Goal: Task Accomplishment & Management: Manage account settings

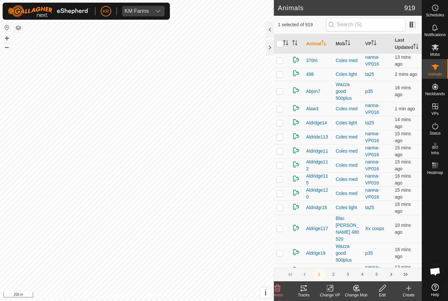
click at [327, 285] on icon at bounding box center [330, 288] width 8 height 8
click at [278, 285] on icon at bounding box center [278, 288] width 8 height 8
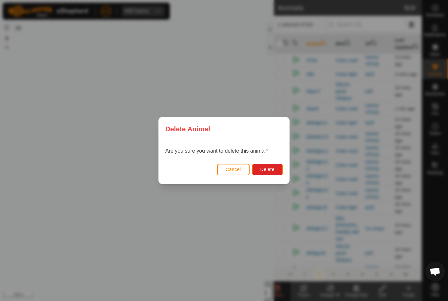
click at [271, 175] on button "Delete" at bounding box center [267, 169] width 31 height 11
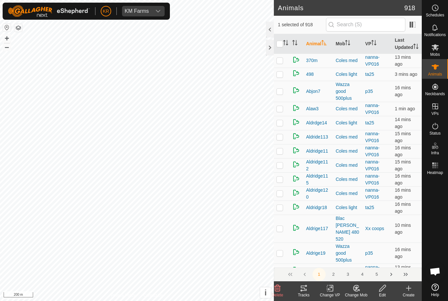
click at [279, 285] on icon at bounding box center [278, 288] width 6 height 7
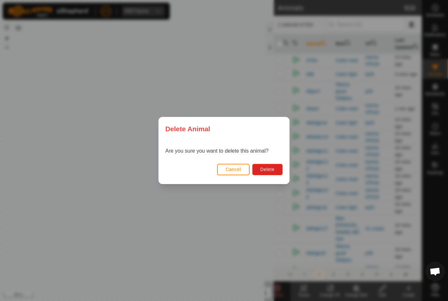
click at [268, 165] on button "Delete" at bounding box center [267, 169] width 31 height 11
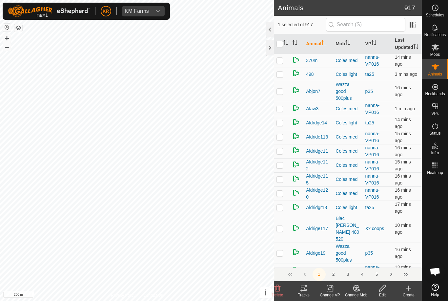
click at [277, 284] on div "Delete" at bounding box center [277, 291] width 26 height 20
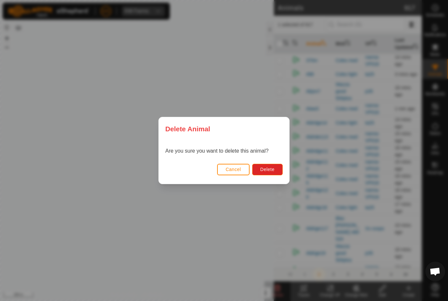
click at [268, 169] on span "Delete" at bounding box center [268, 169] width 14 height 5
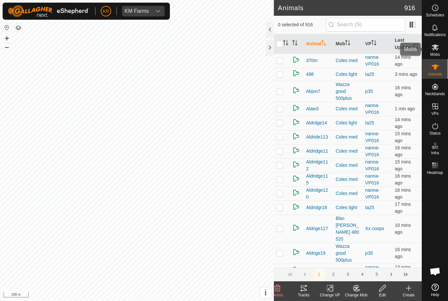
click at [440, 44] on es-mob-svg-icon at bounding box center [436, 47] width 12 height 11
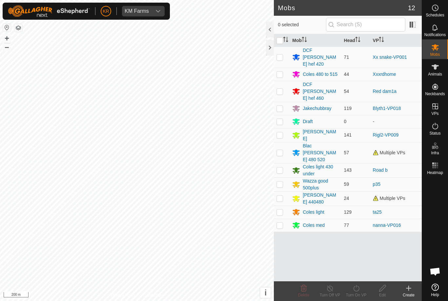
click at [315, 222] on div "Coles med" at bounding box center [314, 225] width 22 height 7
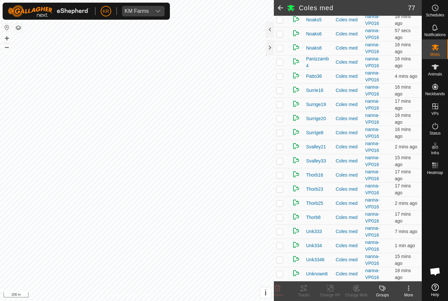
scroll to position [918, 0]
click at [439, 134] on span "Status" at bounding box center [435, 133] width 11 height 4
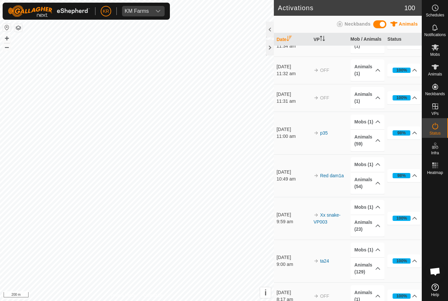
scroll to position [501, 0]
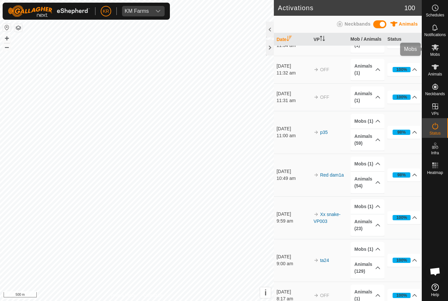
click at [440, 56] on span "Mobs" at bounding box center [436, 55] width 10 height 4
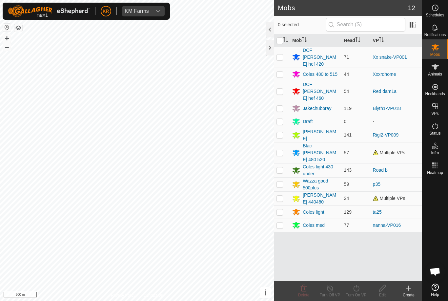
click at [328, 71] on div "Coles 480 to 515" at bounding box center [320, 74] width 35 height 7
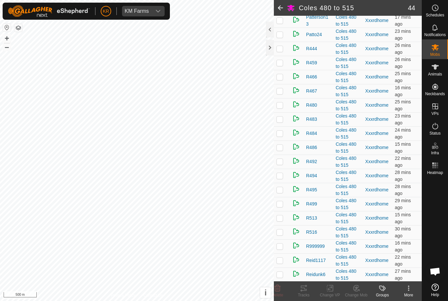
scroll to position [305, 0]
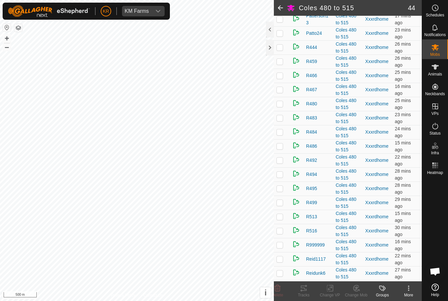
click at [283, 149] on p-checkbox at bounding box center [280, 145] width 7 height 5
click at [280, 287] on icon at bounding box center [278, 288] width 6 height 7
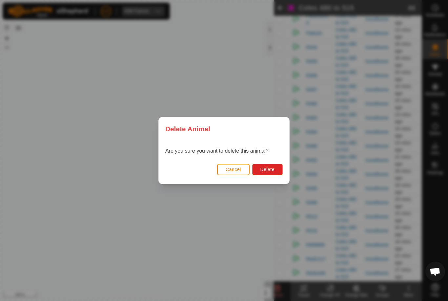
click at [271, 171] on span "Delete" at bounding box center [268, 169] width 14 height 5
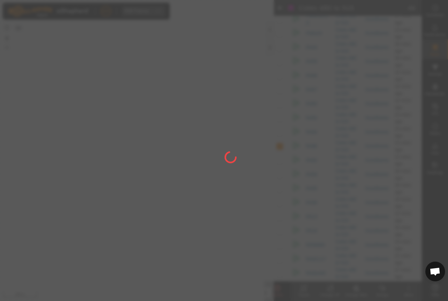
checkbox input "false"
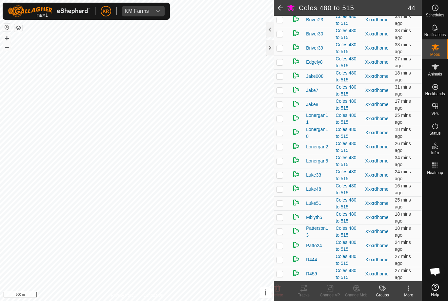
scroll to position [95, 0]
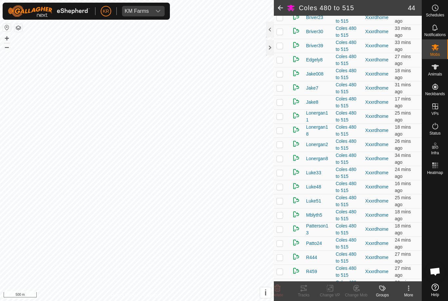
click at [287, 52] on td at bounding box center [282, 46] width 16 height 14
click at [360, 285] on icon at bounding box center [356, 288] width 8 height 8
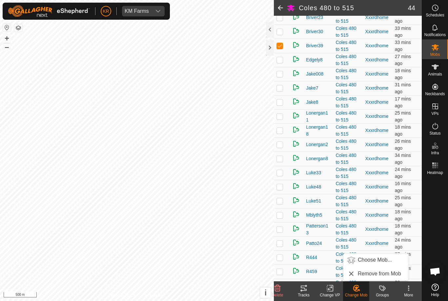
click at [379, 258] on span "Choose Mob..." at bounding box center [375, 260] width 34 height 8
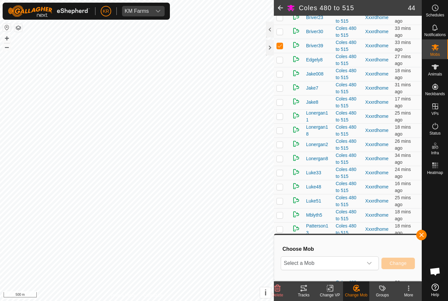
click at [359, 263] on span "Select a Mob" at bounding box center [322, 263] width 82 height 13
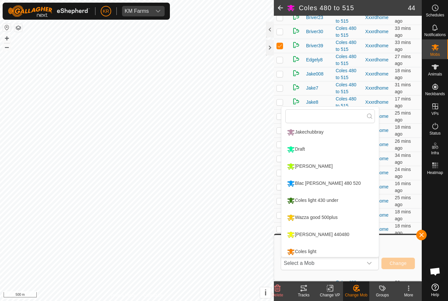
scroll to position [56, 0]
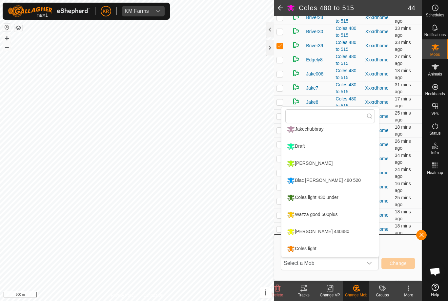
click at [334, 179] on div "Blac [PERSON_NAME] 480 520" at bounding box center [323, 180] width 77 height 11
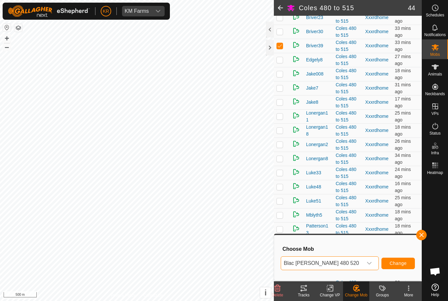
click at [402, 258] on button "Change" at bounding box center [398, 263] width 33 height 11
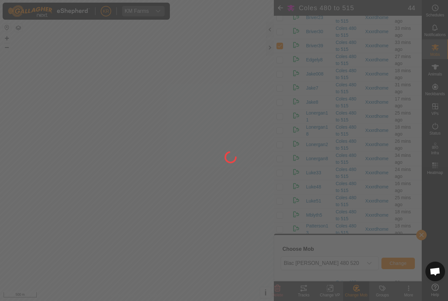
checkbox input "false"
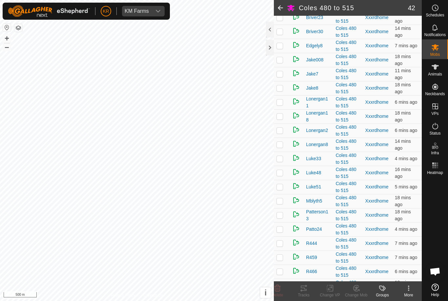
click at [282, 105] on p-checkbox at bounding box center [280, 101] width 7 height 5
click at [356, 285] on icon at bounding box center [356, 288] width 6 height 6
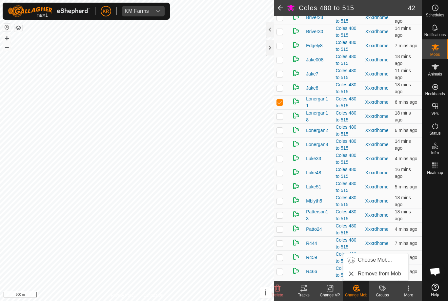
click at [380, 256] on span "Choose Mob..." at bounding box center [375, 260] width 34 height 8
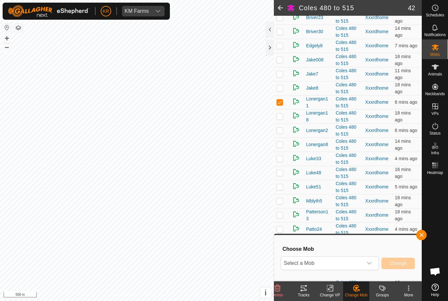
click at [355, 259] on span "Select a Mob" at bounding box center [322, 263] width 82 height 13
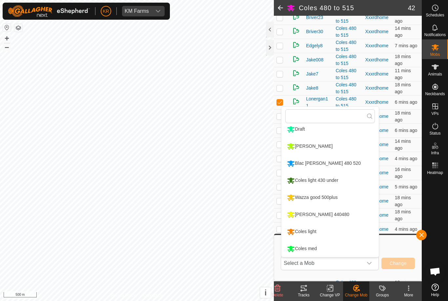
scroll to position [73, 0]
click at [327, 209] on div "[PERSON_NAME] 440480" at bounding box center [318, 214] width 66 height 11
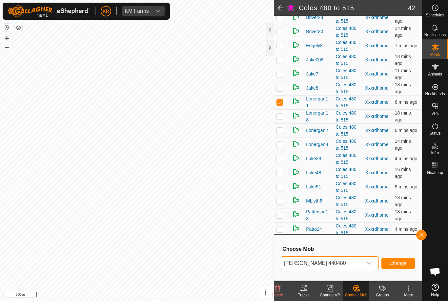
click at [404, 261] on span "Change" at bounding box center [398, 263] width 17 height 5
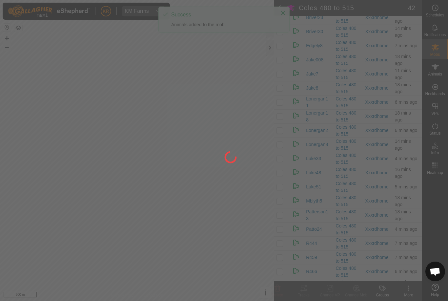
checkbox input "false"
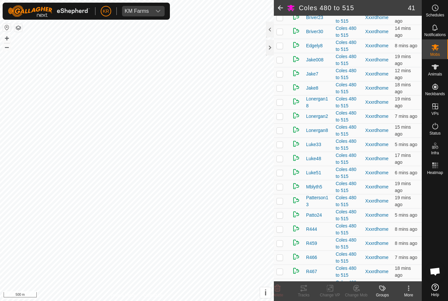
click at [277, 39] on td at bounding box center [282, 32] width 16 height 14
click at [280, 287] on icon at bounding box center [278, 288] width 6 height 7
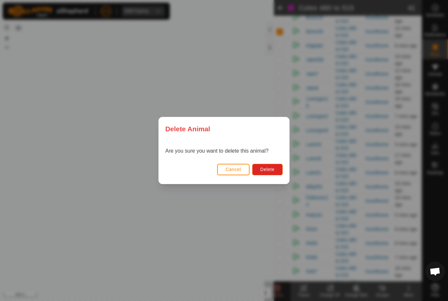
click at [272, 169] on span "Delete" at bounding box center [268, 169] width 14 height 5
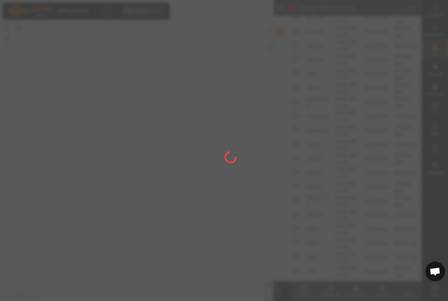
checkbox input "false"
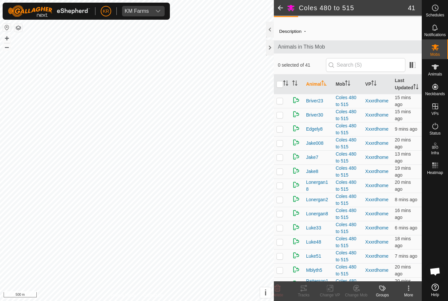
scroll to position [11, 0]
click at [285, 108] on td at bounding box center [282, 101] width 16 height 14
click at [283, 284] on div "Delete" at bounding box center [277, 291] width 26 height 20
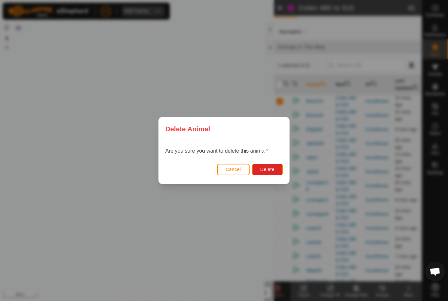
click at [273, 167] on span "Delete" at bounding box center [268, 169] width 14 height 5
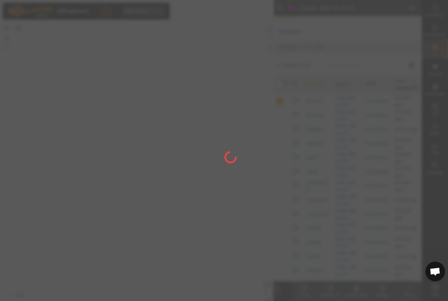
checkbox input "false"
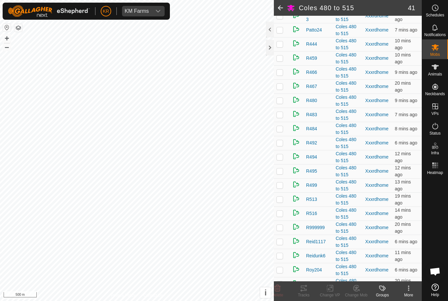
scroll to position [279, 0]
click at [285, 66] on td at bounding box center [282, 59] width 16 height 14
click at [357, 286] on icon at bounding box center [356, 288] width 8 height 8
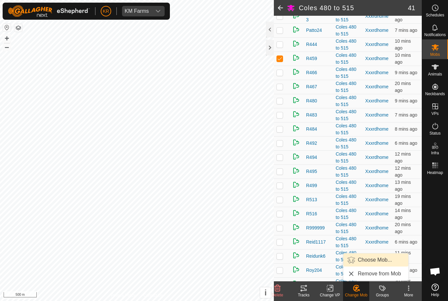
click at [381, 258] on span "Choose Mob..." at bounding box center [375, 260] width 34 height 8
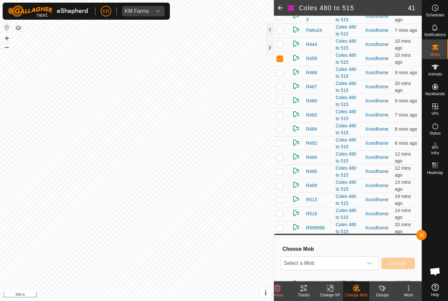
click at [359, 262] on span "Select a Mob" at bounding box center [322, 263] width 82 height 13
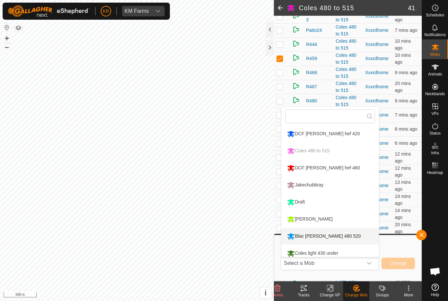
click at [332, 233] on div "Blac [PERSON_NAME] 480 520" at bounding box center [323, 236] width 77 height 11
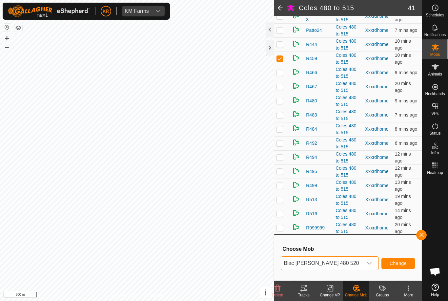
click at [399, 260] on button "Change" at bounding box center [398, 263] width 33 height 11
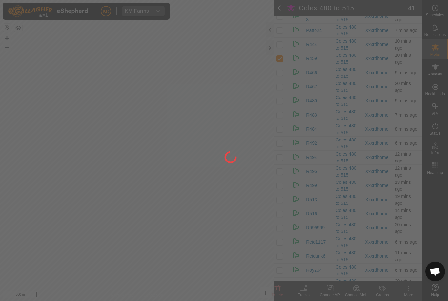
checkbox input "false"
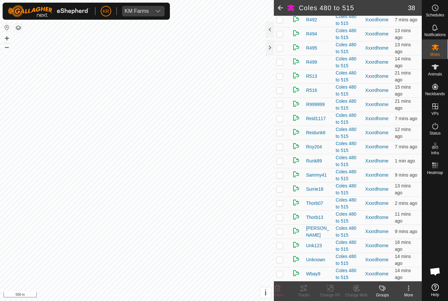
scroll to position [368, 0]
click at [280, 271] on p-checkbox at bounding box center [280, 273] width 7 height 5
click at [275, 289] on icon at bounding box center [278, 288] width 8 height 8
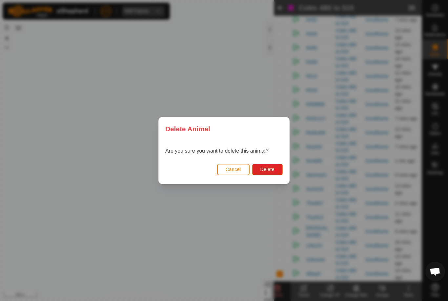
click at [270, 173] on button "Delete" at bounding box center [267, 169] width 31 height 11
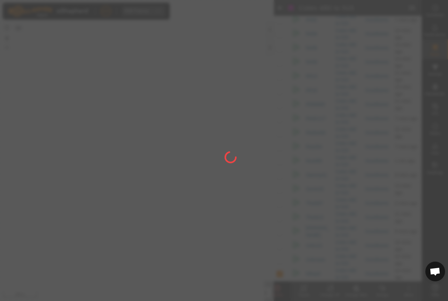
checkbox input "false"
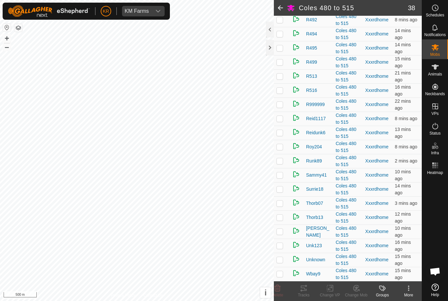
click at [282, 190] on p-checkbox at bounding box center [280, 188] width 7 height 5
click at [279, 286] on icon at bounding box center [278, 288] width 6 height 7
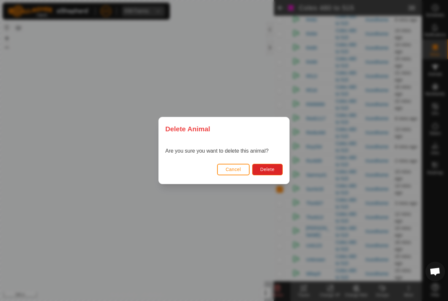
click at [269, 167] on span "Delete" at bounding box center [268, 169] width 14 height 5
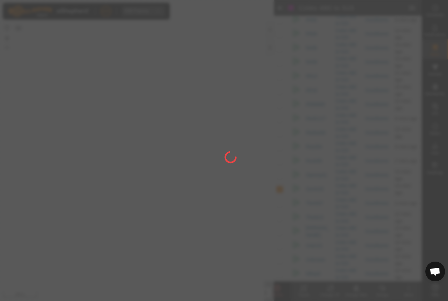
checkbox input "false"
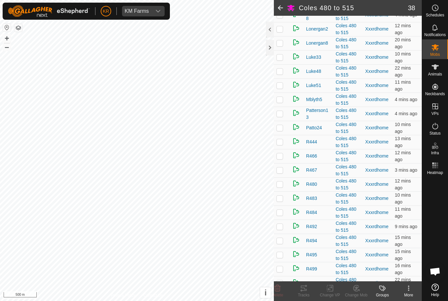
scroll to position [137, 0]
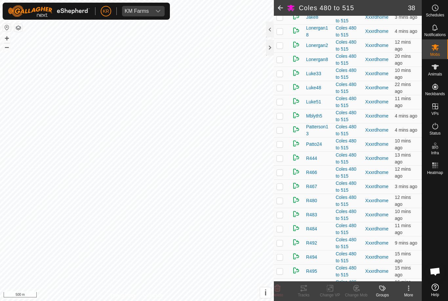
click at [279, 147] on p-checkbox at bounding box center [280, 143] width 7 height 5
click at [279, 285] on icon at bounding box center [278, 288] width 6 height 7
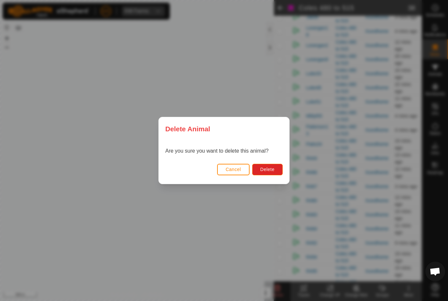
click at [277, 170] on button "Delete" at bounding box center [267, 169] width 31 height 11
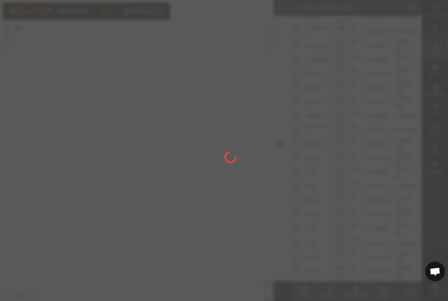
checkbox input "false"
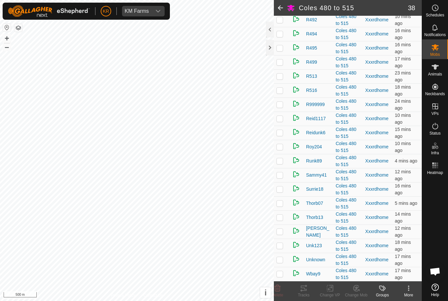
scroll to position [368, 0]
click at [285, 175] on td at bounding box center [282, 175] width 16 height 14
click at [362, 283] on div "Change Mob" at bounding box center [356, 291] width 26 height 20
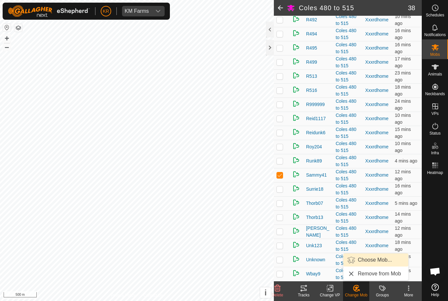
click at [381, 257] on span "Choose Mob..." at bounding box center [375, 260] width 34 height 8
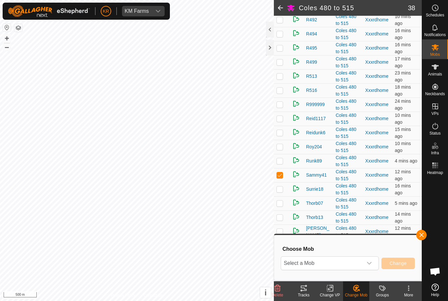
click at [345, 261] on span "Select a Mob" at bounding box center [322, 263] width 82 height 13
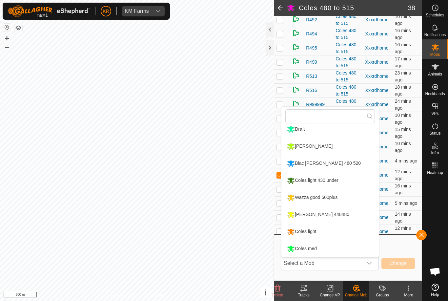
scroll to position [73, 0]
click at [320, 214] on div "[PERSON_NAME] 440480" at bounding box center [318, 214] width 66 height 11
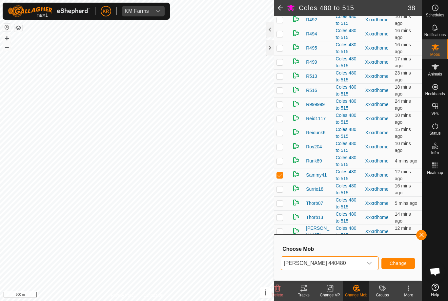
click at [404, 259] on button "Change" at bounding box center [398, 263] width 33 height 11
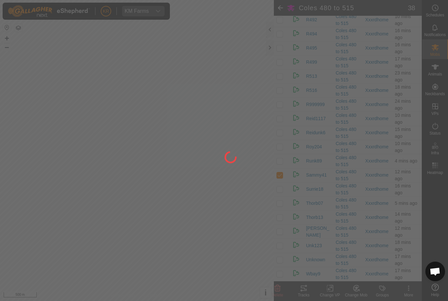
checkbox input "false"
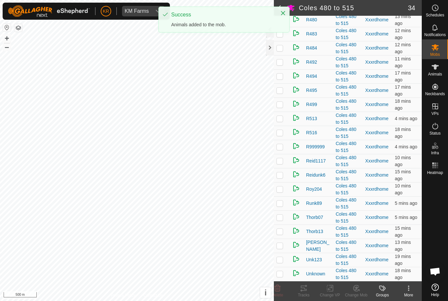
scroll to position [311, 0]
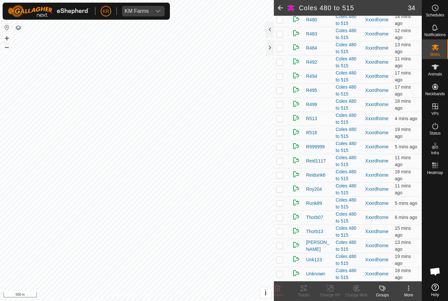
click at [283, 163] on p-checkbox at bounding box center [280, 160] width 7 height 5
click at [275, 286] on icon at bounding box center [278, 288] width 6 height 7
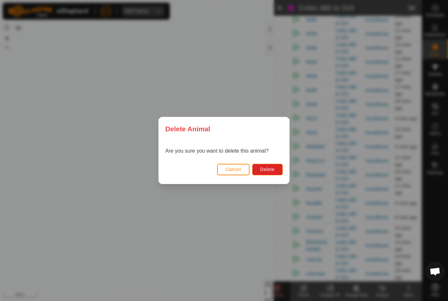
click at [272, 168] on span "Delete" at bounding box center [268, 169] width 14 height 5
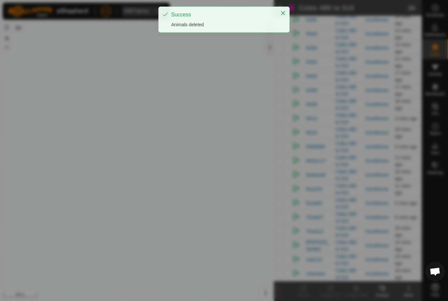
checkbox input "false"
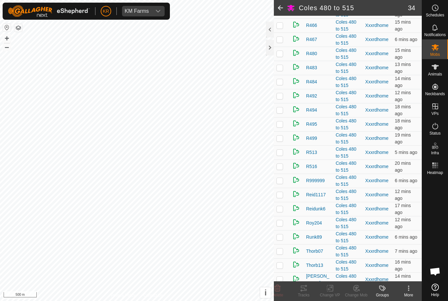
scroll to position [270, 0]
click at [283, 70] on p-checkbox at bounding box center [280, 67] width 7 height 5
click at [357, 287] on icon at bounding box center [356, 287] width 5 height 3
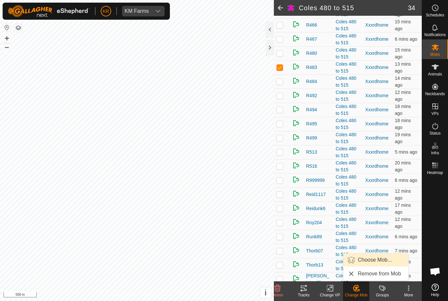
click at [380, 257] on span "Choose Mob..." at bounding box center [375, 260] width 34 height 8
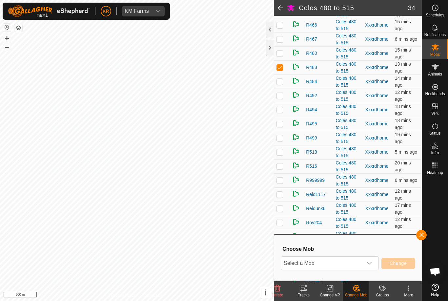
click at [359, 260] on span "Select a Mob" at bounding box center [322, 263] width 82 height 13
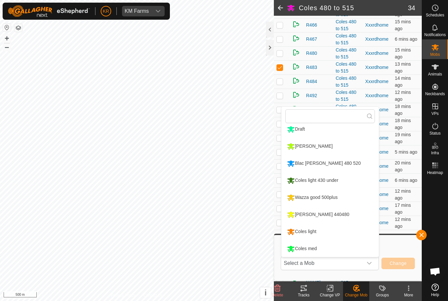
scroll to position [73, 0]
click at [331, 161] on div "Blac [PERSON_NAME] 480 520" at bounding box center [323, 163] width 77 height 11
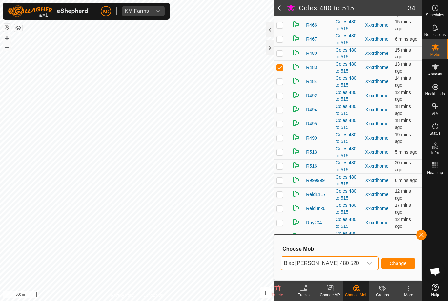
click at [400, 262] on span "Change" at bounding box center [398, 263] width 17 height 5
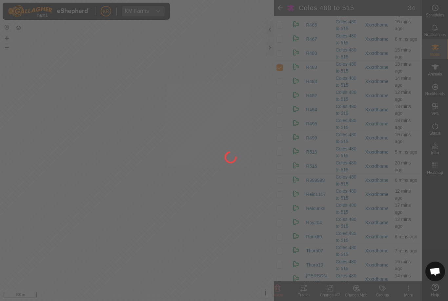
checkbox input "false"
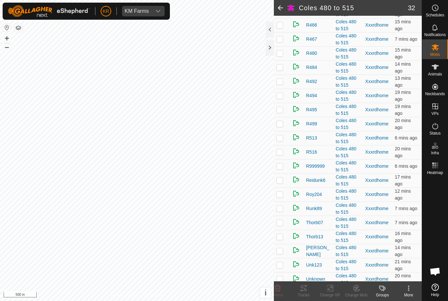
click at [283, 98] on p-checkbox at bounding box center [280, 95] width 7 height 5
click at [357, 290] on icon at bounding box center [356, 288] width 8 height 8
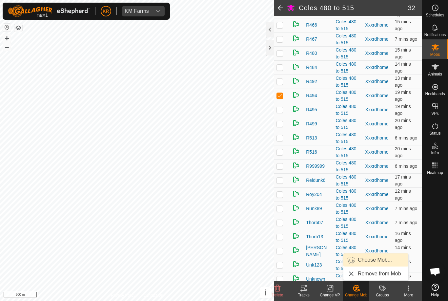
click at [378, 261] on span "Choose Mob..." at bounding box center [375, 260] width 34 height 8
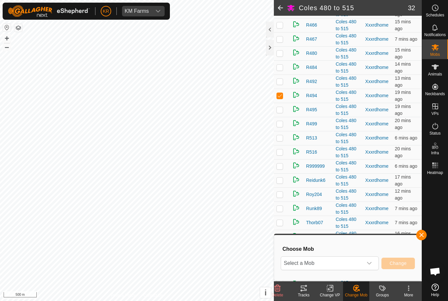
click at [372, 263] on icon "dropdown trigger" at bounding box center [369, 263] width 5 height 5
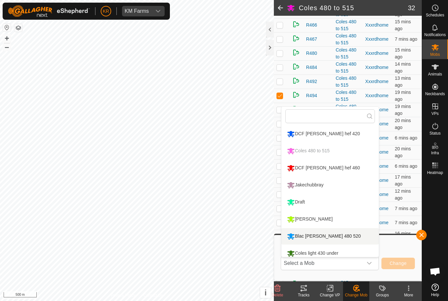
click at [350, 234] on li "Blac [PERSON_NAME] 480 520" at bounding box center [330, 236] width 97 height 16
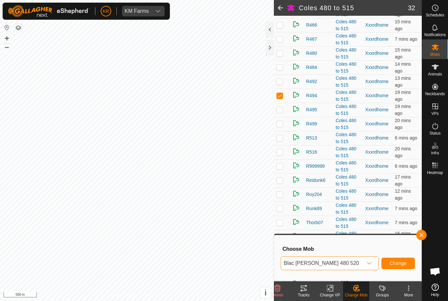
click at [402, 262] on span "Change" at bounding box center [398, 263] width 17 height 5
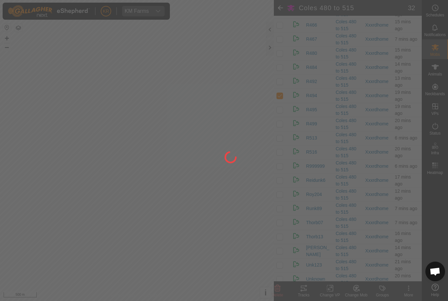
checkbox input "false"
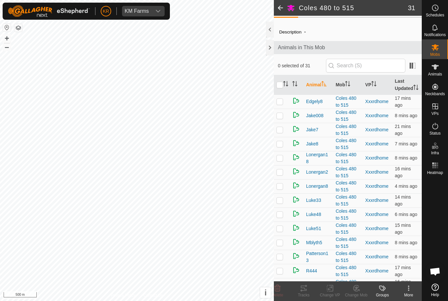
scroll to position [14, 0]
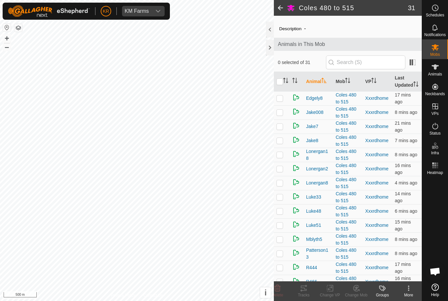
click at [285, 162] on td at bounding box center [282, 155] width 16 height 14
click at [279, 287] on icon at bounding box center [278, 288] width 8 height 8
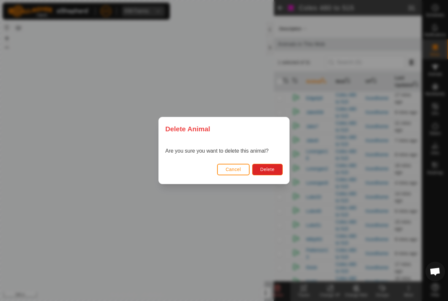
click at [276, 170] on button "Delete" at bounding box center [267, 169] width 31 height 11
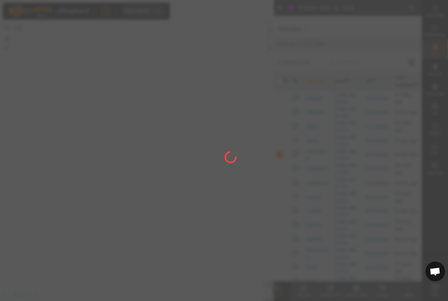
checkbox input "false"
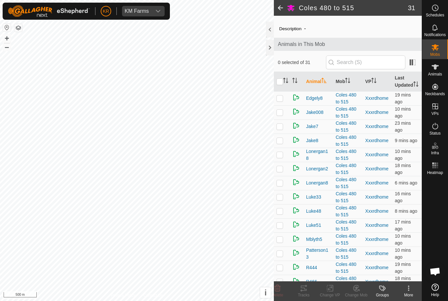
click at [280, 185] on p-checkbox at bounding box center [280, 182] width 7 height 5
click at [278, 286] on icon at bounding box center [278, 288] width 6 height 7
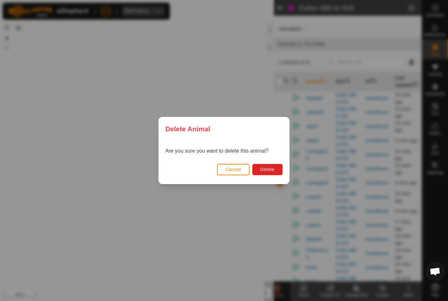
click at [275, 167] on button "Delete" at bounding box center [267, 169] width 31 height 11
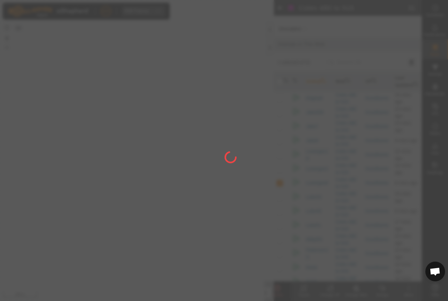
checkbox input "false"
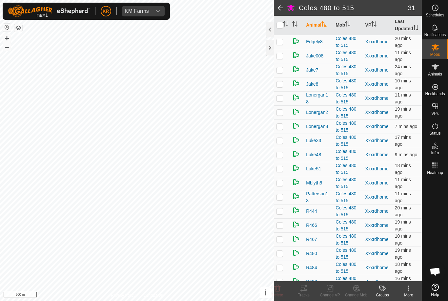
scroll to position [71, 0]
click at [284, 204] on td at bounding box center [282, 197] width 16 height 14
click at [277, 286] on icon at bounding box center [278, 288] width 6 height 7
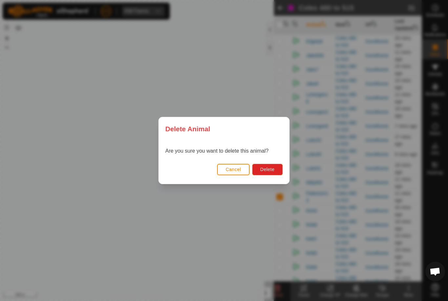
click at [273, 168] on span "Delete" at bounding box center [268, 169] width 14 height 5
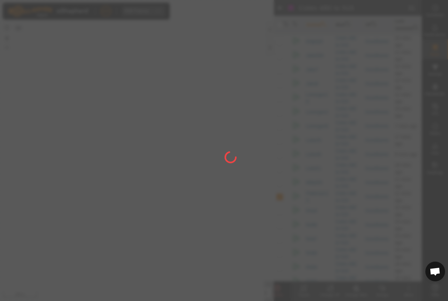
checkbox input "false"
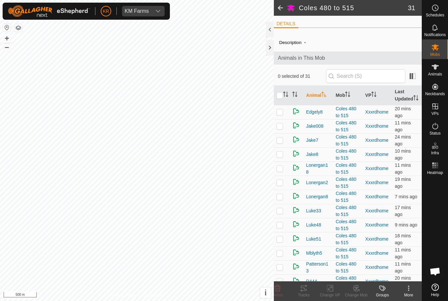
scroll to position [0, 0]
click at [283, 115] on p-checkbox at bounding box center [280, 111] width 7 height 5
click at [275, 287] on icon at bounding box center [278, 288] width 8 height 8
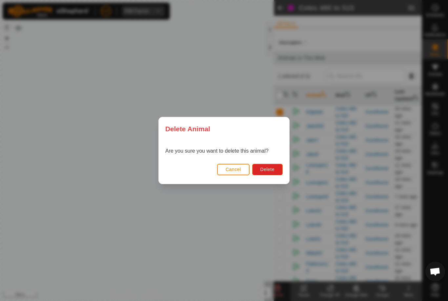
click at [276, 166] on button "Delete" at bounding box center [267, 169] width 31 height 11
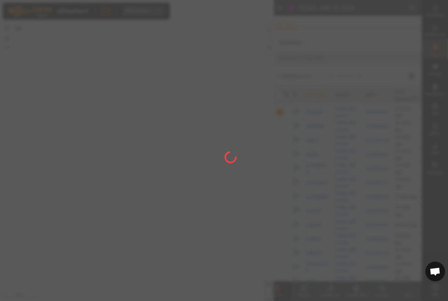
checkbox input "false"
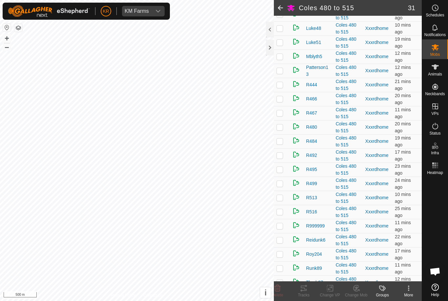
scroll to position [200, 0]
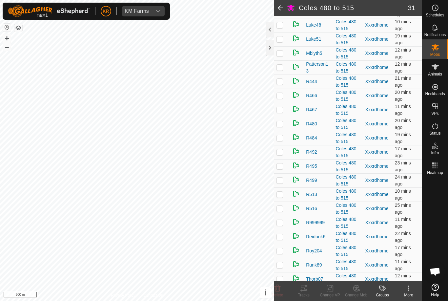
click at [284, 89] on td at bounding box center [282, 81] width 16 height 14
click at [355, 285] on icon at bounding box center [356, 288] width 6 height 6
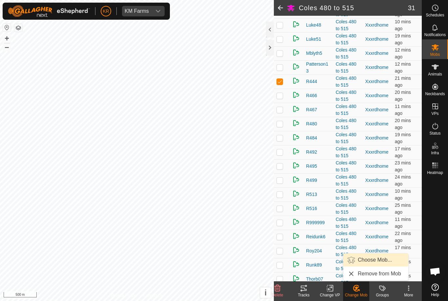
click at [380, 256] on span "Choose Mob..." at bounding box center [375, 260] width 34 height 8
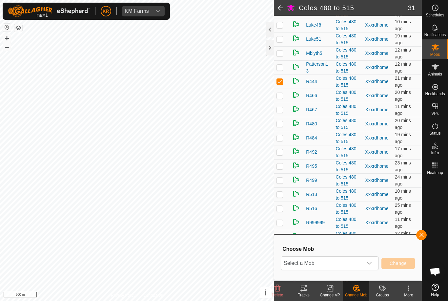
click at [358, 258] on span "Select a Mob" at bounding box center [322, 263] width 82 height 13
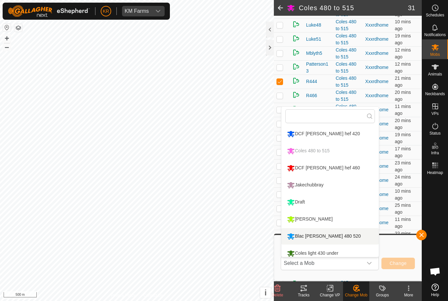
click at [337, 230] on li "Blac [PERSON_NAME] 480 520" at bounding box center [330, 236] width 97 height 16
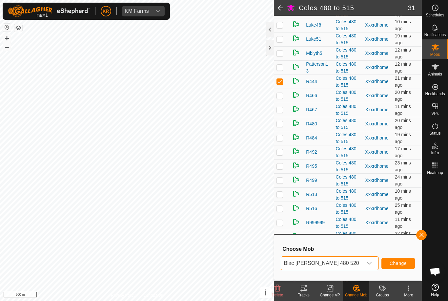
click at [404, 258] on button "Change" at bounding box center [398, 263] width 33 height 11
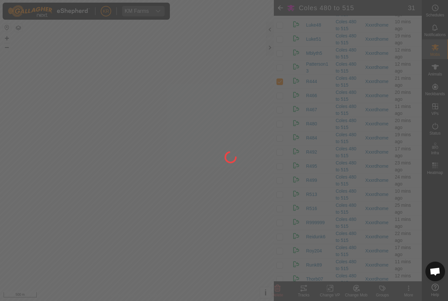
checkbox input "false"
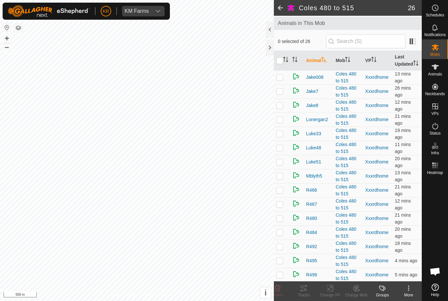
scroll to position [25, 0]
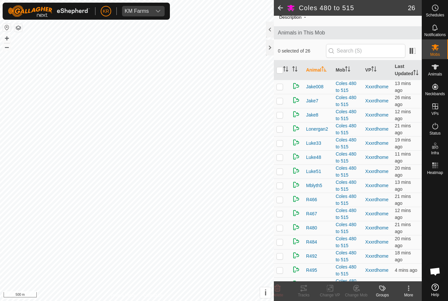
click at [284, 133] on td at bounding box center [282, 129] width 16 height 14
click at [278, 285] on icon at bounding box center [278, 288] width 6 height 7
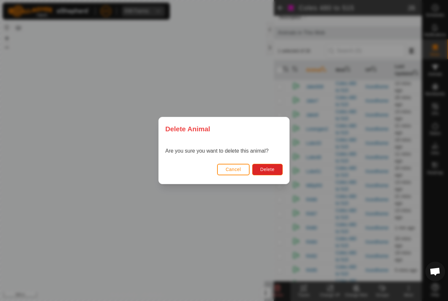
click at [271, 169] on span "Delete" at bounding box center [268, 169] width 14 height 5
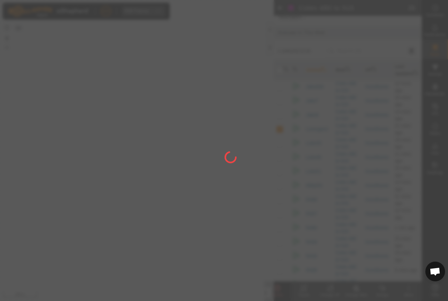
checkbox input "false"
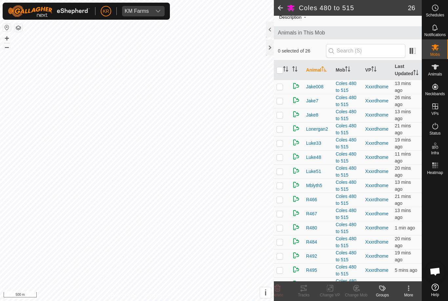
click at [279, 117] on p-checkbox at bounding box center [280, 114] width 7 height 5
click at [276, 285] on icon at bounding box center [278, 288] width 6 height 7
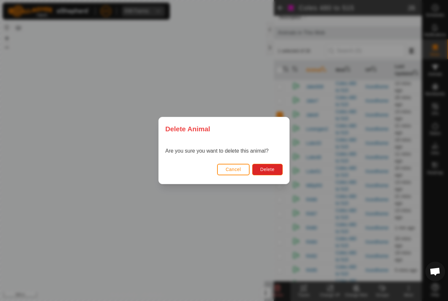
click at [267, 169] on span "Delete" at bounding box center [268, 169] width 14 height 5
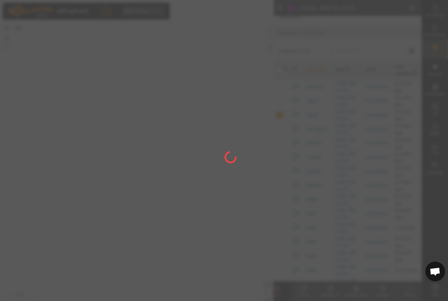
checkbox input "false"
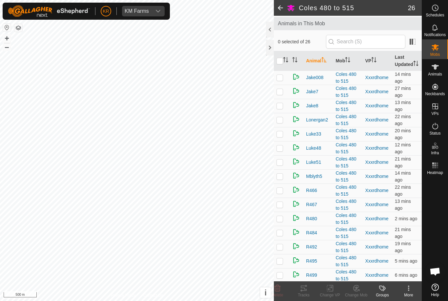
scroll to position [35, 0]
click at [280, 151] on td at bounding box center [282, 147] width 16 height 14
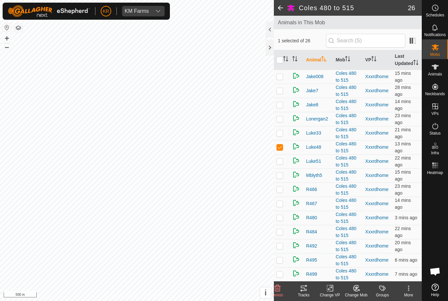
click at [356, 284] on icon at bounding box center [356, 288] width 8 height 8
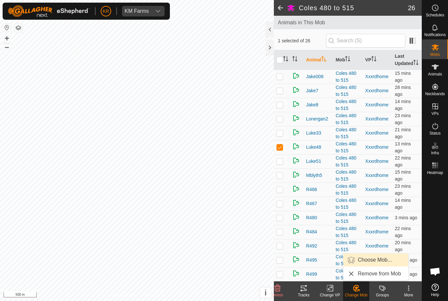
click at [387, 259] on span "Choose Mob..." at bounding box center [375, 260] width 34 height 8
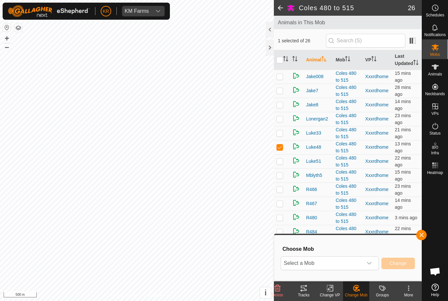
click at [355, 254] on div "Choose Mob Select a Mob Change" at bounding box center [347, 257] width 139 height 37
click at [360, 258] on span "Select a Mob" at bounding box center [322, 263] width 82 height 13
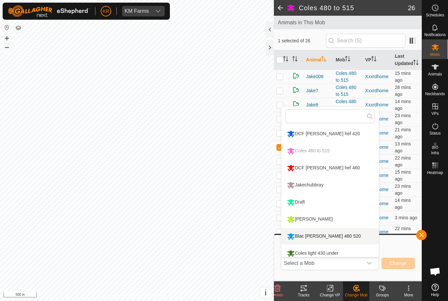
click at [343, 230] on li "Blac [PERSON_NAME] 480 520" at bounding box center [330, 236] width 97 height 16
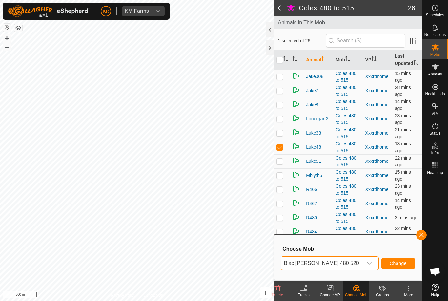
click at [401, 258] on button "Change" at bounding box center [398, 263] width 33 height 11
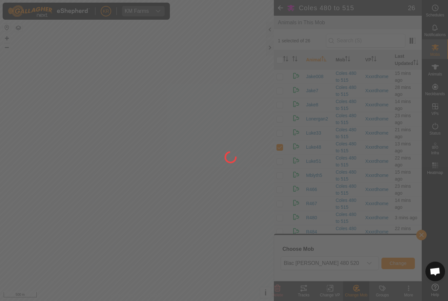
checkbox input "false"
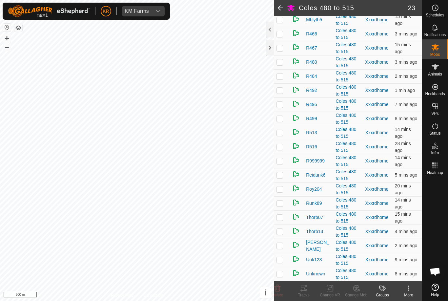
scroll to position [156, 0]
click at [282, 61] on p-checkbox at bounding box center [280, 61] width 7 height 5
click at [284, 284] on div "Delete" at bounding box center [277, 291] width 26 height 20
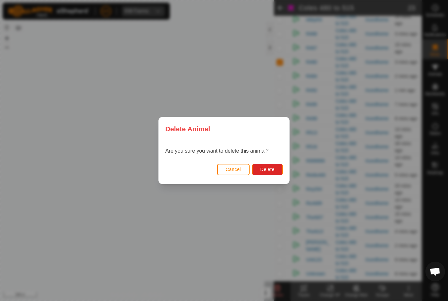
click at [266, 167] on span "Delete" at bounding box center [268, 169] width 14 height 5
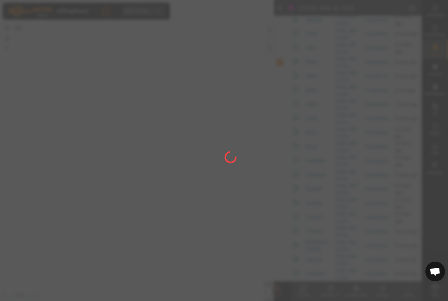
checkbox input "false"
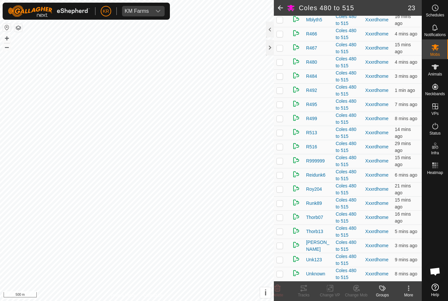
click at [281, 95] on td at bounding box center [282, 90] width 16 height 14
click at [276, 286] on icon at bounding box center [278, 288] width 6 height 7
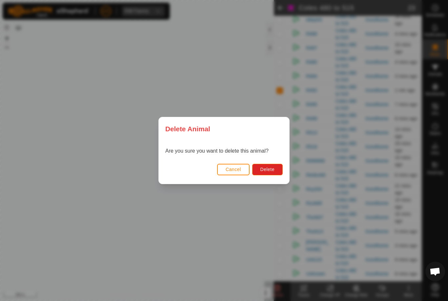
click at [269, 175] on button "Delete" at bounding box center [267, 169] width 31 height 11
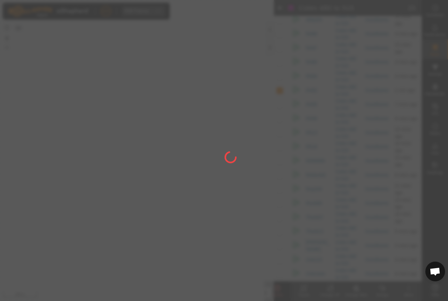
checkbox input "false"
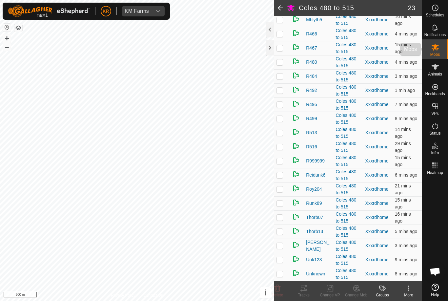
click at [442, 56] on div "Mobs" at bounding box center [435, 49] width 26 height 20
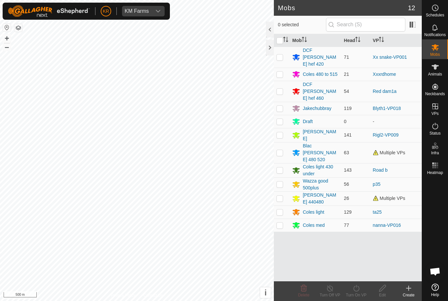
click at [330, 71] on div "Coles 480 to 515" at bounding box center [320, 74] width 35 height 7
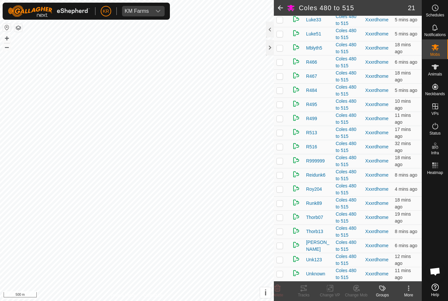
scroll to position [128, 0]
click at [281, 105] on p-checkbox at bounding box center [280, 104] width 7 height 5
click at [362, 289] on change-mob-svg-icon at bounding box center [356, 288] width 26 height 8
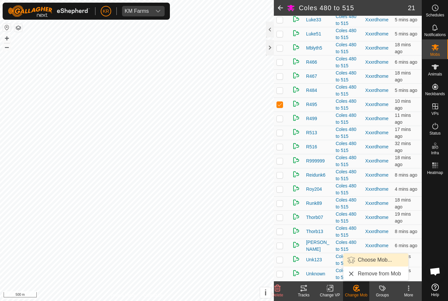
click at [379, 262] on span "Choose Mob..." at bounding box center [375, 260] width 34 height 8
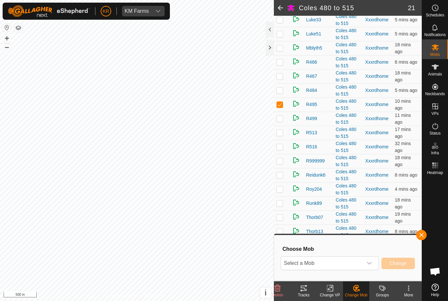
click at [372, 267] on div "dropdown trigger" at bounding box center [369, 263] width 13 height 13
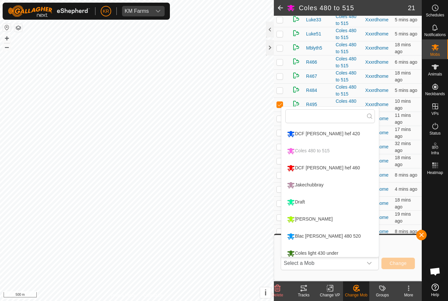
click at [344, 237] on li "Blac [PERSON_NAME] 480 520" at bounding box center [330, 236] width 97 height 16
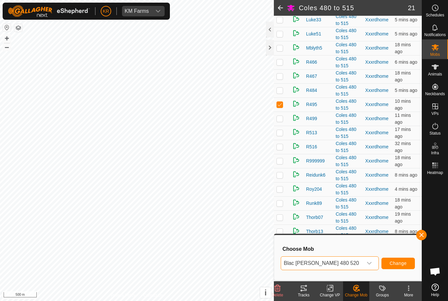
click at [369, 263] on icon "dropdown trigger" at bounding box center [369, 263] width 5 height 5
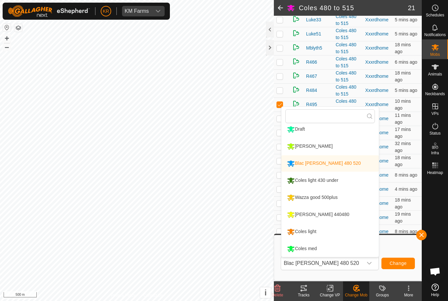
scroll to position [73, 0]
click at [359, 219] on li "[PERSON_NAME] 440480" at bounding box center [330, 214] width 97 height 16
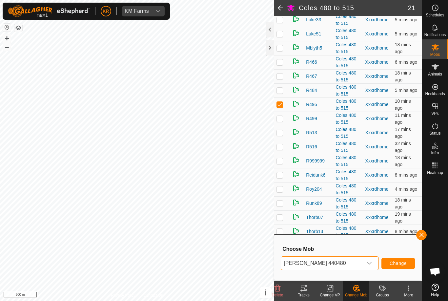
click at [403, 262] on span "Change" at bounding box center [398, 263] width 17 height 5
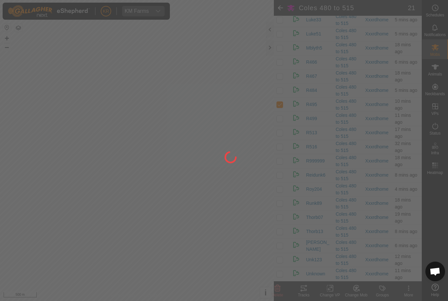
checkbox input "false"
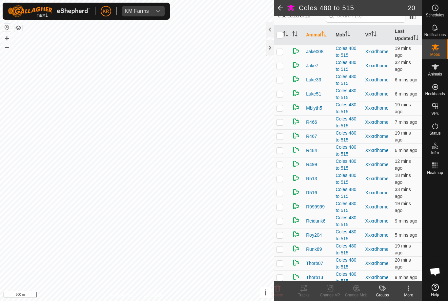
scroll to position [54, 0]
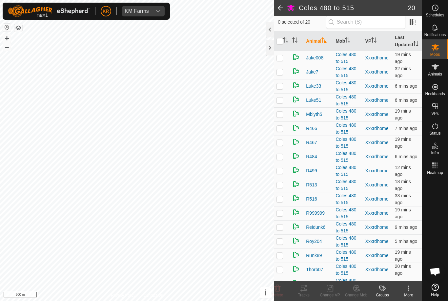
click at [282, 117] on p-checkbox at bounding box center [280, 114] width 7 height 5
click at [281, 282] on div "Delete" at bounding box center [277, 291] width 26 height 20
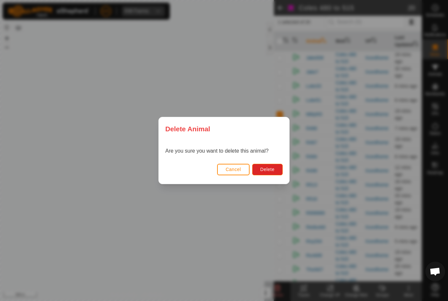
click at [279, 164] on button "Delete" at bounding box center [267, 169] width 31 height 11
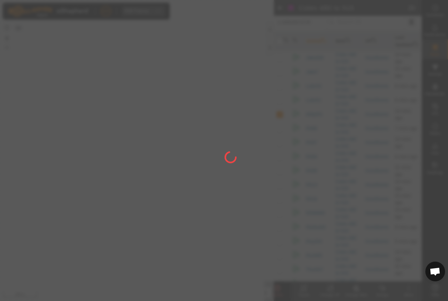
checkbox input "false"
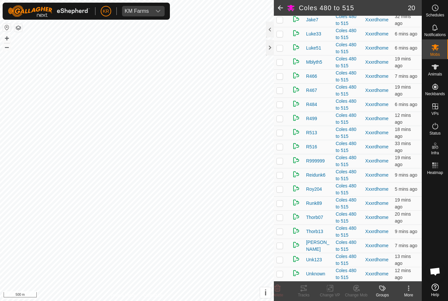
scroll to position [114, 0]
click at [281, 230] on p-checkbox at bounding box center [280, 231] width 7 height 5
click at [279, 284] on icon at bounding box center [278, 288] width 8 height 8
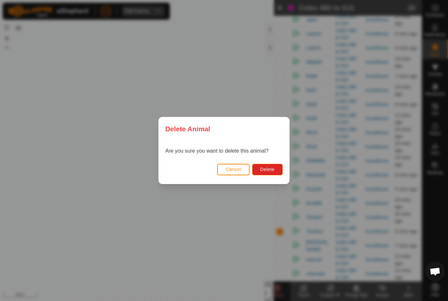
click at [269, 167] on span "Delete" at bounding box center [268, 169] width 14 height 5
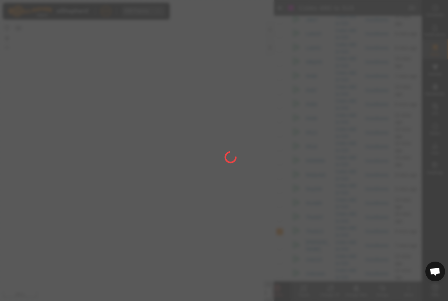
checkbox input "false"
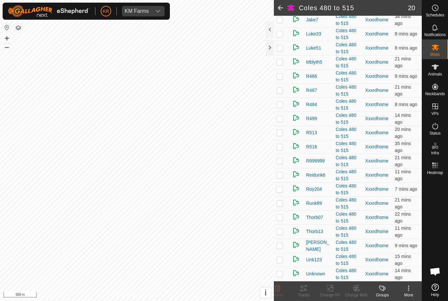
click at [286, 217] on td at bounding box center [282, 217] width 16 height 14
click at [280, 288] on icon at bounding box center [278, 288] width 6 height 7
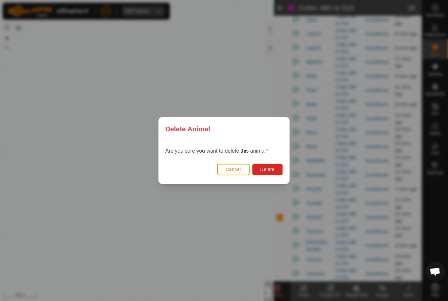
click at [270, 169] on span "Delete" at bounding box center [268, 169] width 14 height 5
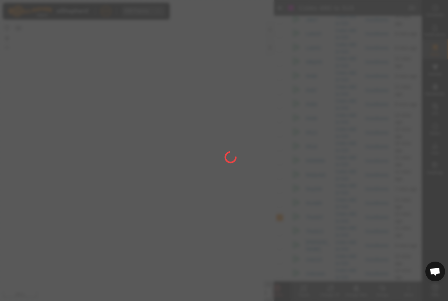
checkbox input "false"
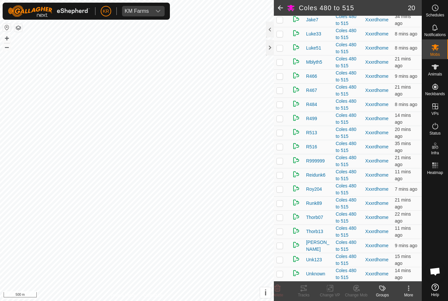
click at [285, 52] on td at bounding box center [282, 48] width 16 height 14
click at [365, 288] on change-mob-svg-icon at bounding box center [356, 288] width 26 height 8
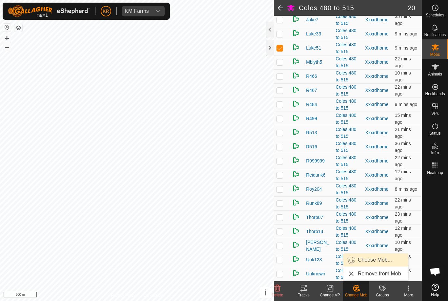
click at [382, 263] on span "Choose Mob..." at bounding box center [375, 260] width 34 height 8
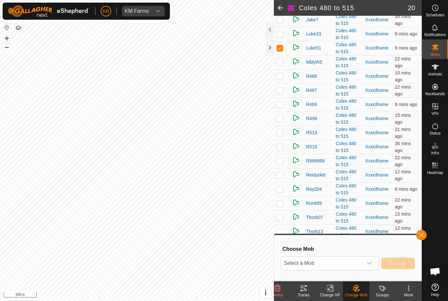
click at [375, 262] on div "dropdown trigger" at bounding box center [369, 263] width 13 height 13
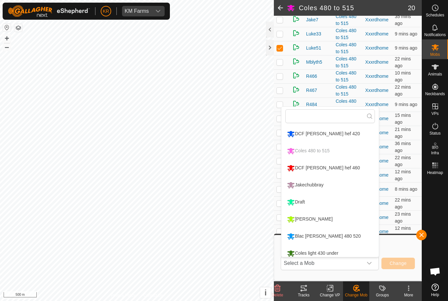
click at [355, 235] on li "Blac [PERSON_NAME] 480 520" at bounding box center [330, 236] width 97 height 16
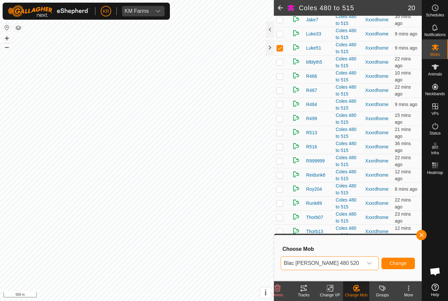
click at [401, 266] on button "Change" at bounding box center [398, 263] width 33 height 11
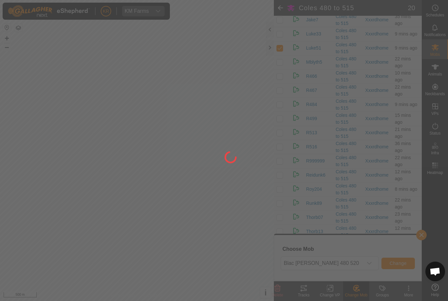
checkbox input "false"
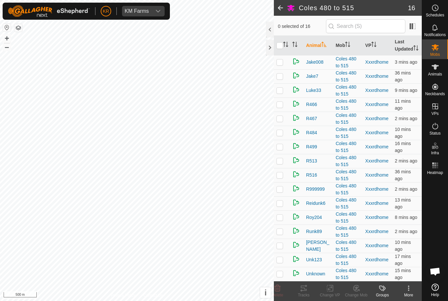
scroll to position [57, 0]
click at [281, 129] on td at bounding box center [282, 133] width 16 height 14
click at [277, 285] on icon at bounding box center [278, 288] width 6 height 7
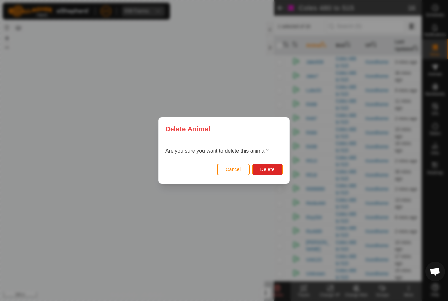
click at [274, 167] on span "Delete" at bounding box center [268, 169] width 14 height 5
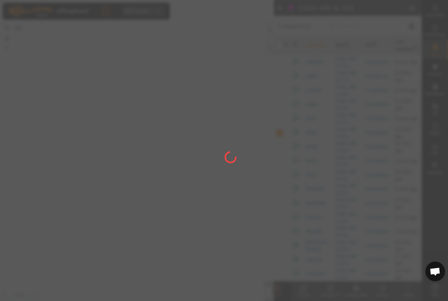
checkbox input "false"
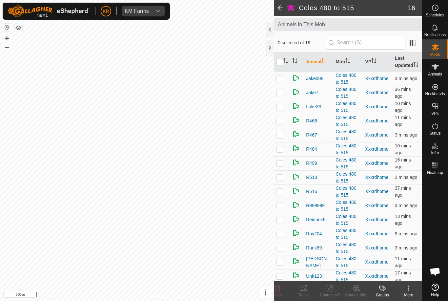
scroll to position [43, 0]
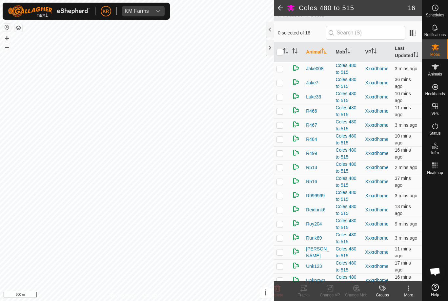
click at [422, 62] on span at bounding box center [420, 52] width 3 height 20
